Goal: Information Seeking & Learning: Check status

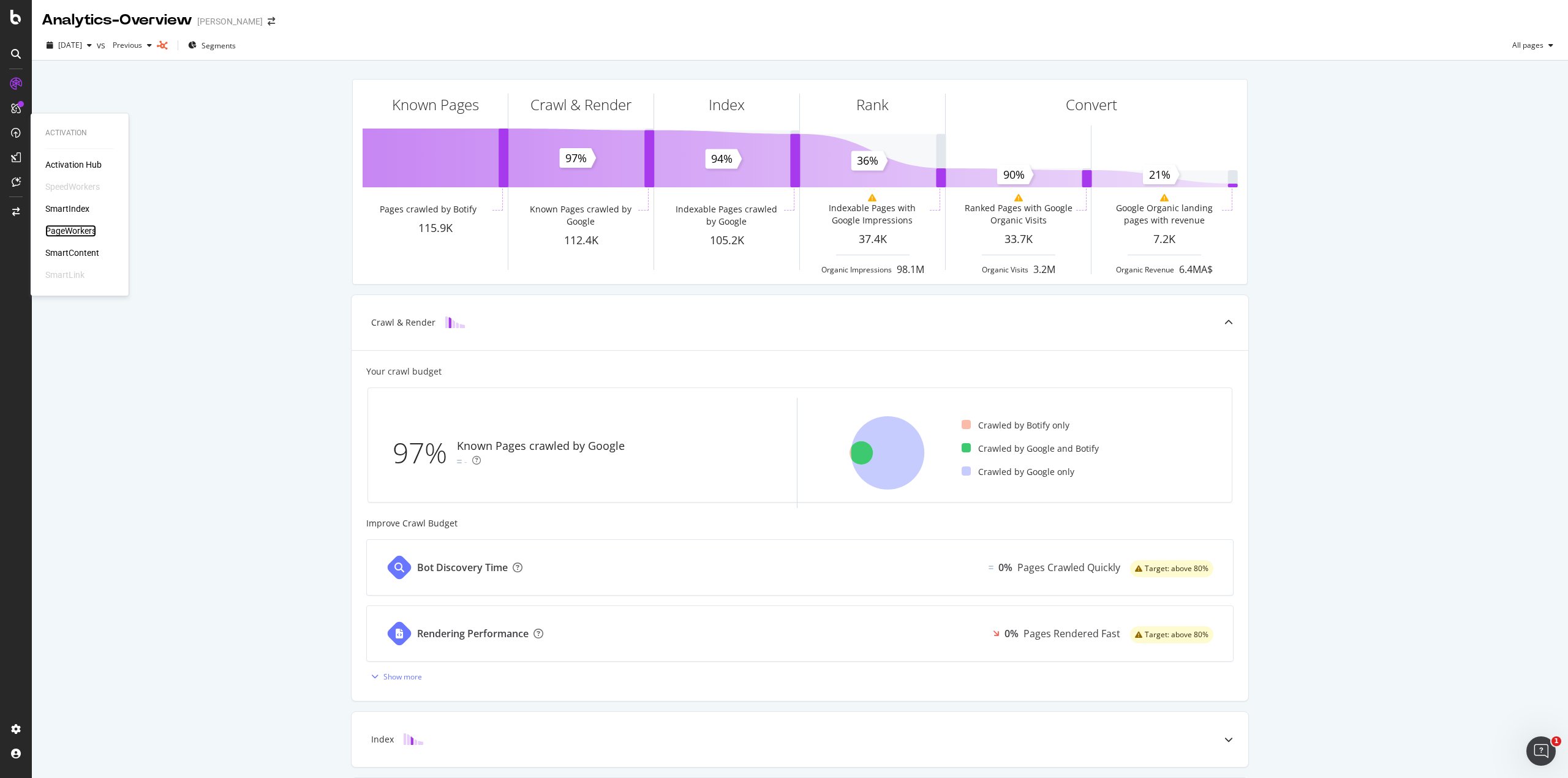
click at [78, 230] on div "PageWorkers" at bounding box center [71, 230] width 51 height 12
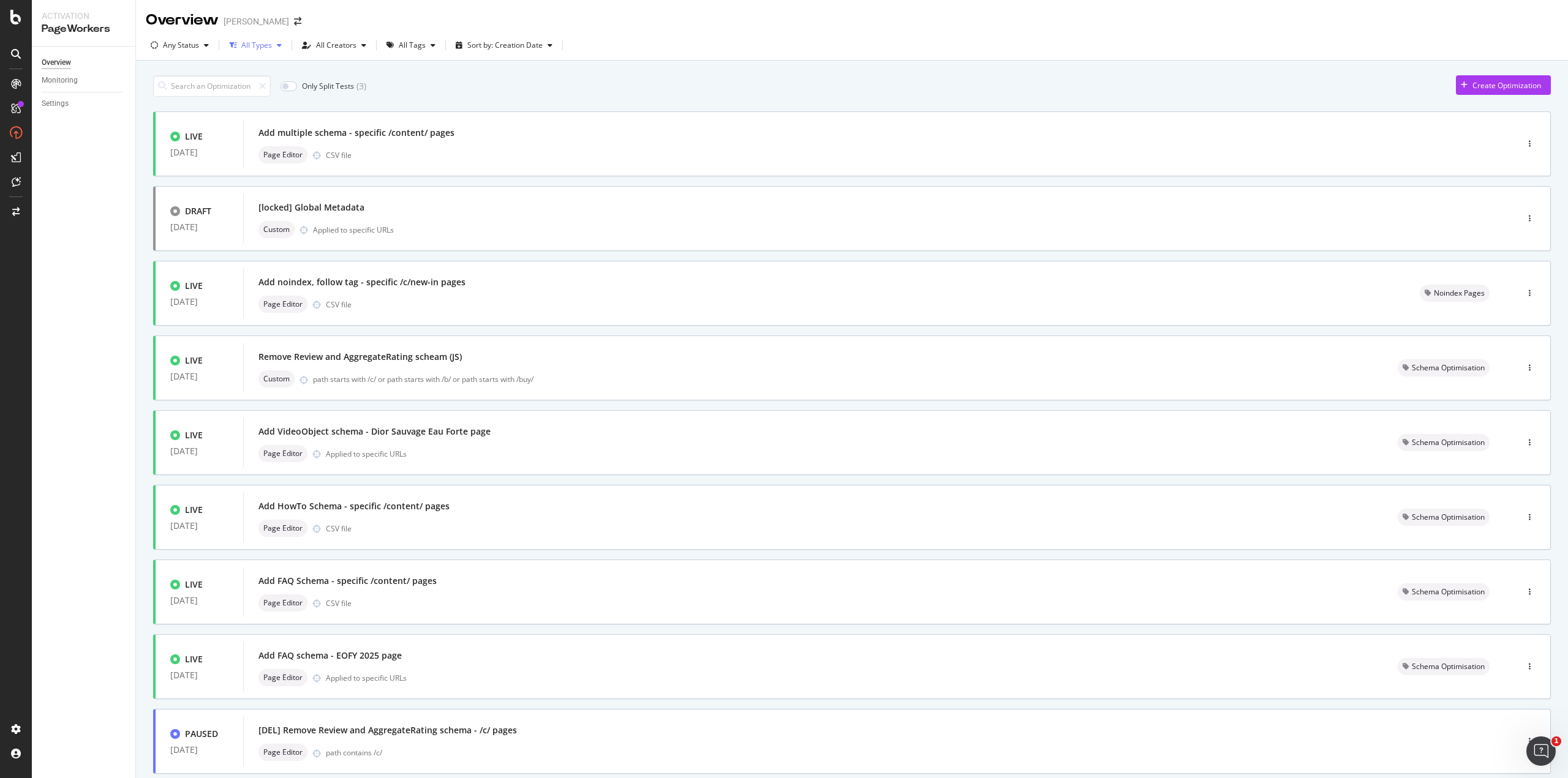
click at [277, 43] on icon "button" at bounding box center [279, 46] width 5 height 7
click at [422, 50] on div "All Tags" at bounding box center [411, 45] width 59 height 18
click at [440, 193] on div "Schema Optimisation" at bounding box center [440, 192] width 73 height 10
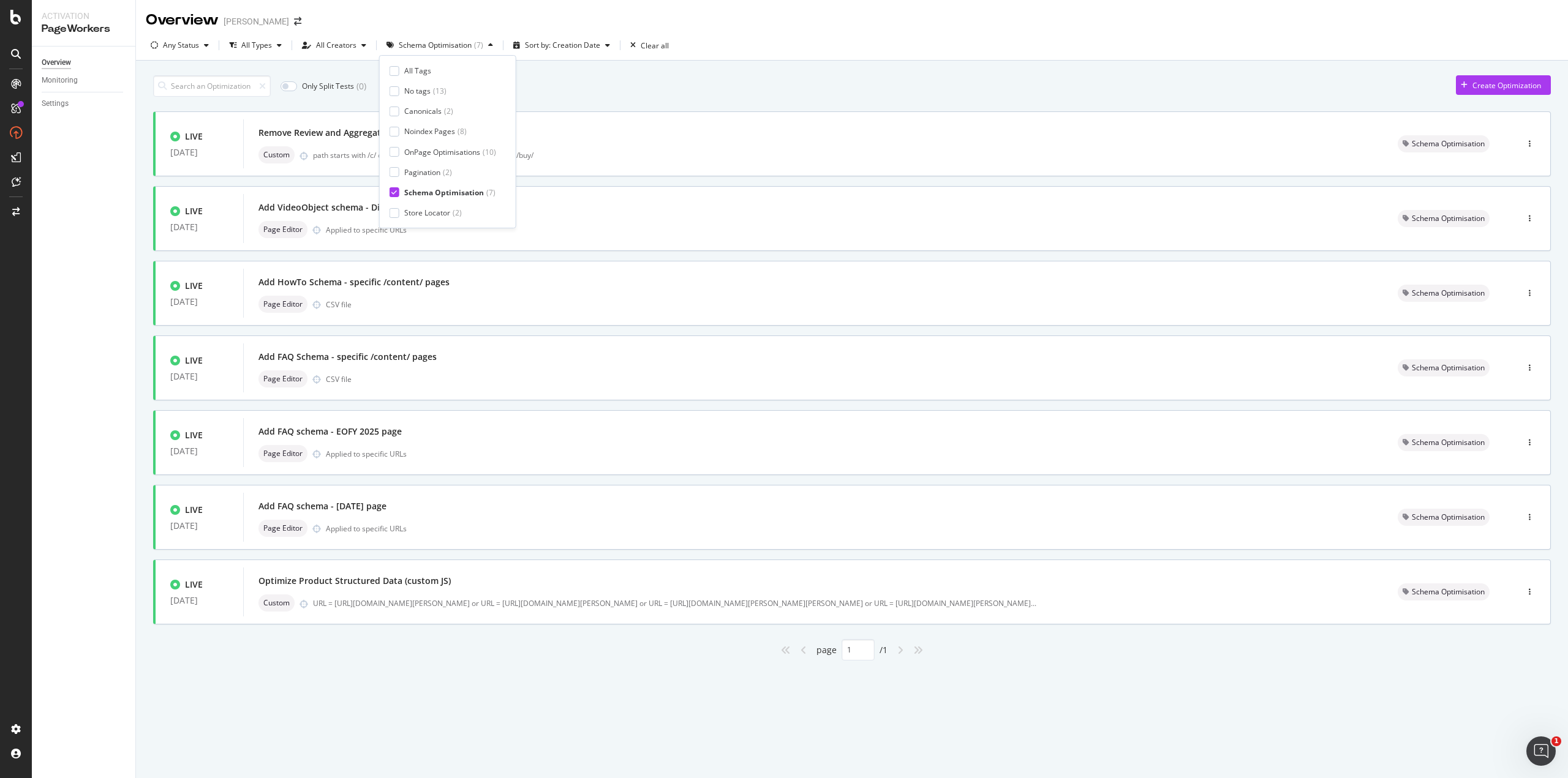
click at [636, 84] on div "Only Split Tests ( 0 ) Create Optimization" at bounding box center [851, 86] width 1398 height 21
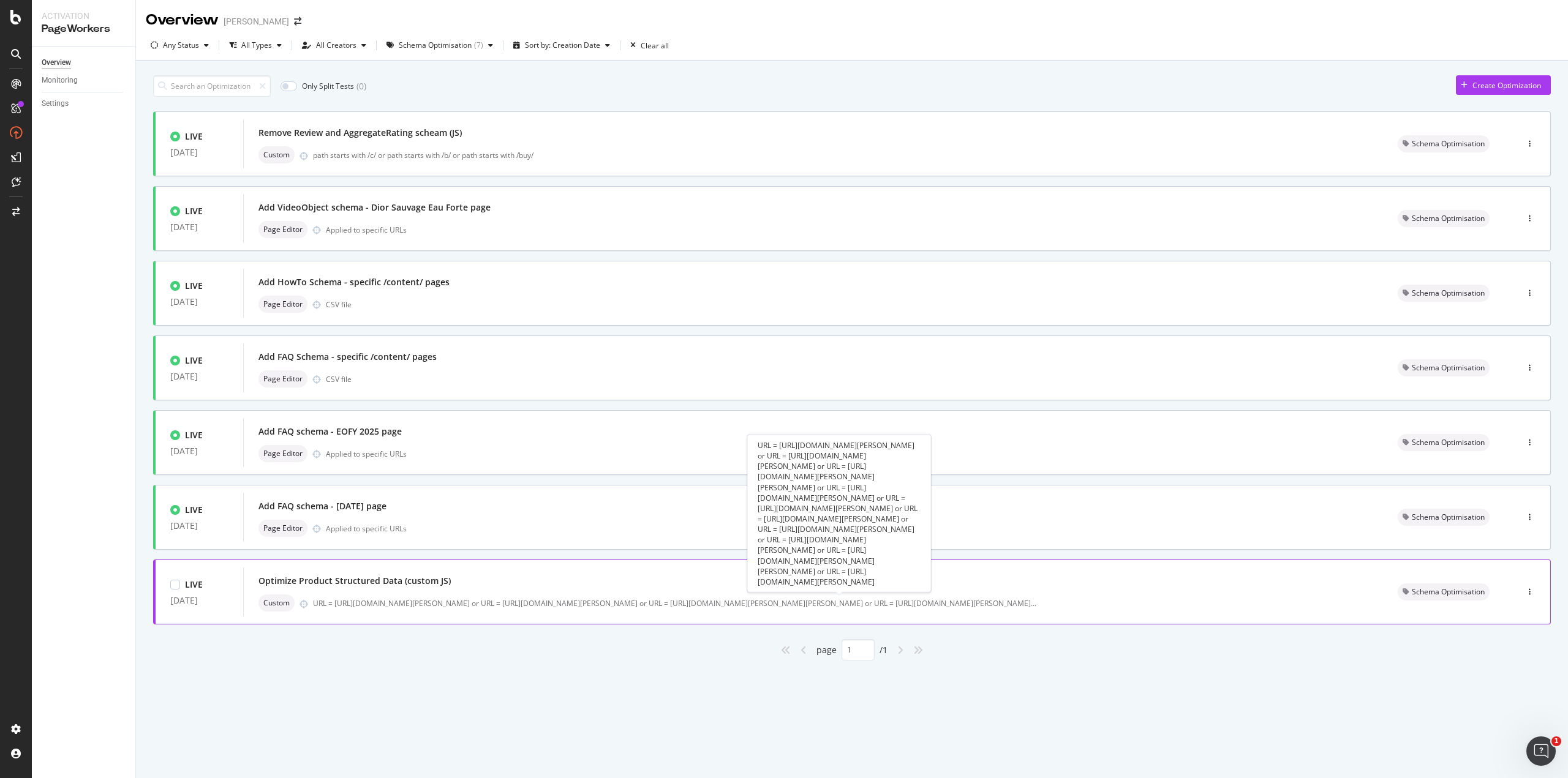
click at [392, 602] on div "URL = [URL][DOMAIN_NAME][PERSON_NAME] or URL = [URL][DOMAIN_NAME][PERSON_NAME] …" at bounding box center [674, 603] width 723 height 10
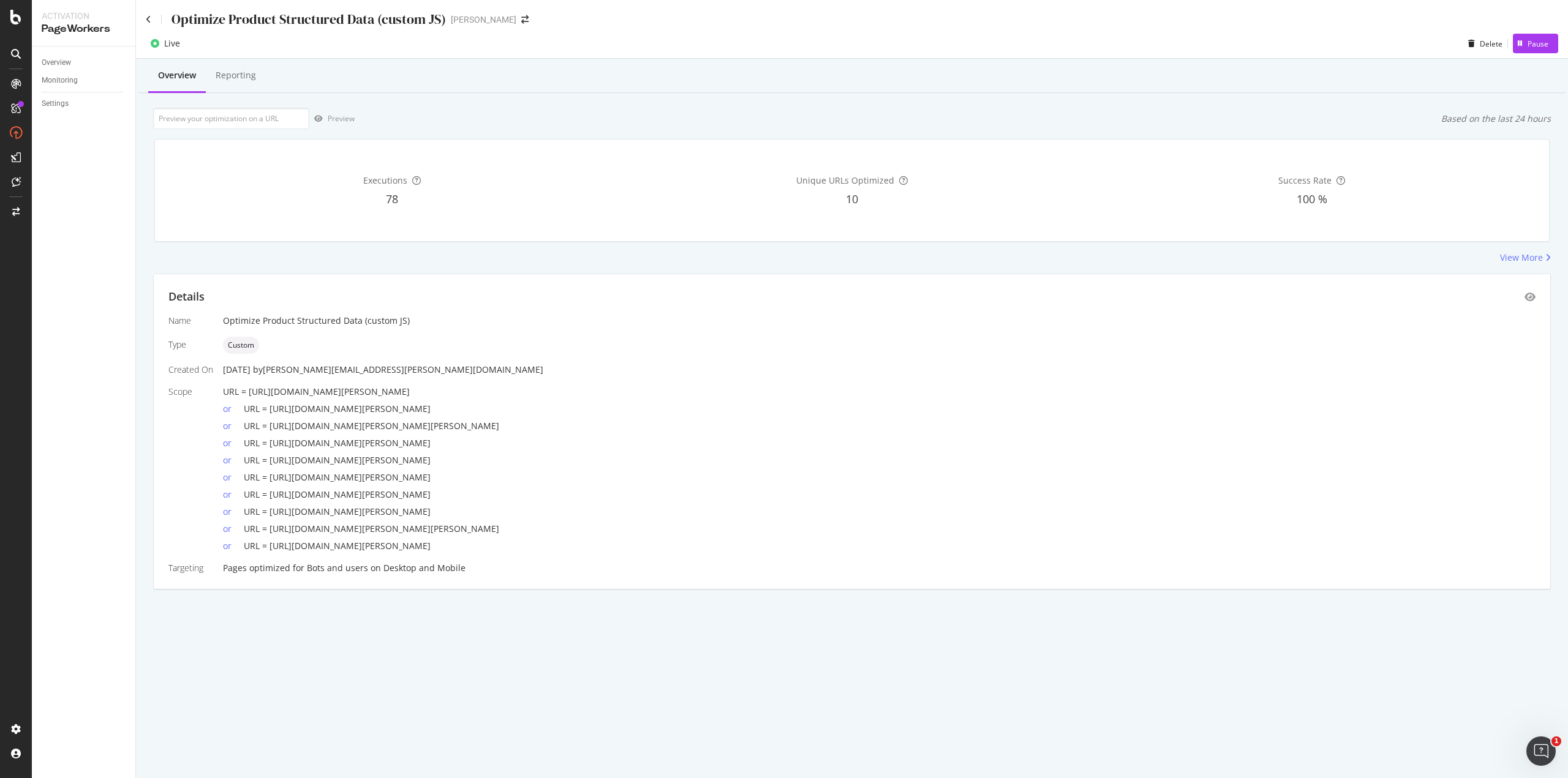
click at [477, 68] on div "Overview Reporting" at bounding box center [851, 76] width 1427 height 33
click at [771, 116] on div "Preview Based on the last 24 hours" at bounding box center [851, 118] width 1398 height 21
drag, startPoint x: 848, startPoint y: 199, endPoint x: 910, endPoint y: 208, distance: 62.6
click at [910, 208] on div "Unique URLs Optimized 10" at bounding box center [853, 190] width 455 height 82
click at [773, 98] on div "Overview Reporting Preview Based on the last 24 hours Executions 78 Unique URLs…" at bounding box center [851, 345] width 1431 height 573
